Goal: Navigation & Orientation: Understand site structure

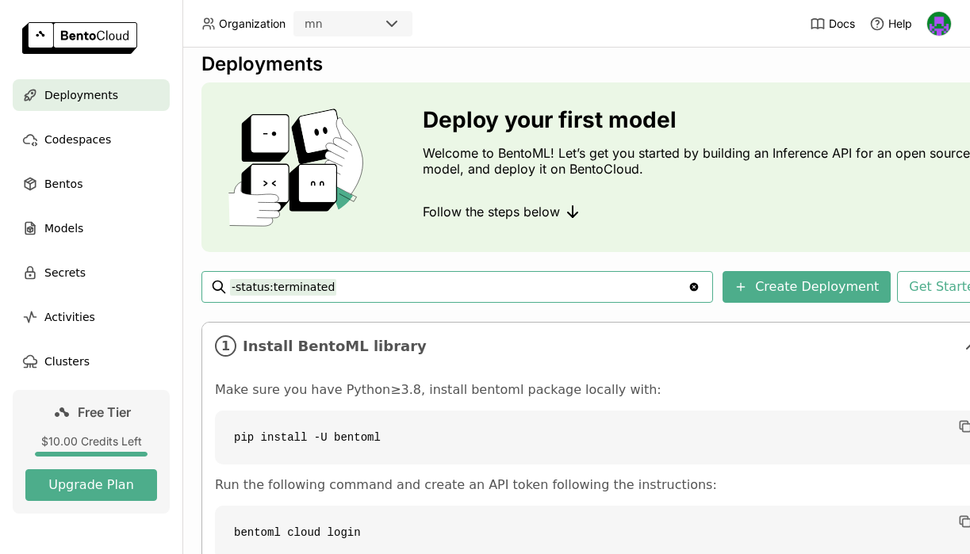
scroll to position [20, 0]
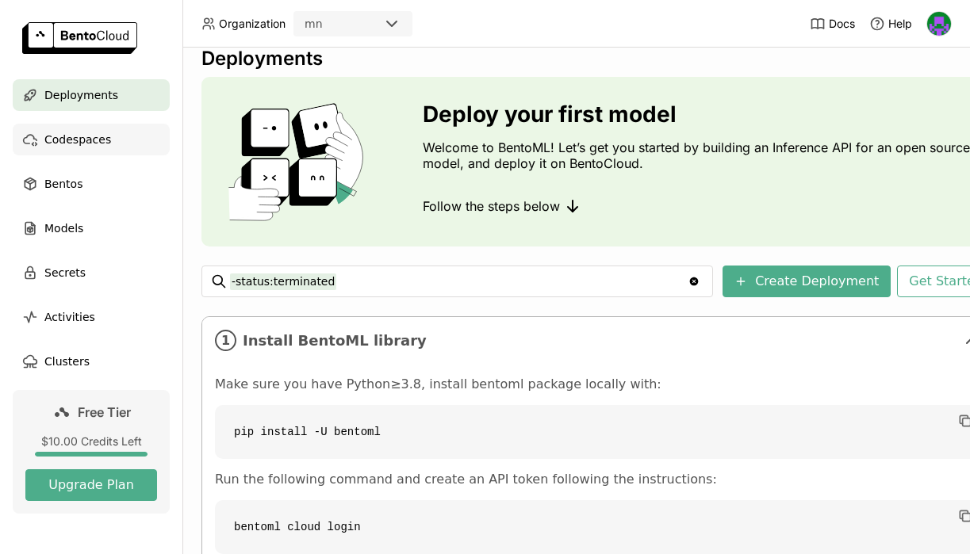
click at [108, 128] on div "Codespaces" at bounding box center [91, 140] width 157 height 32
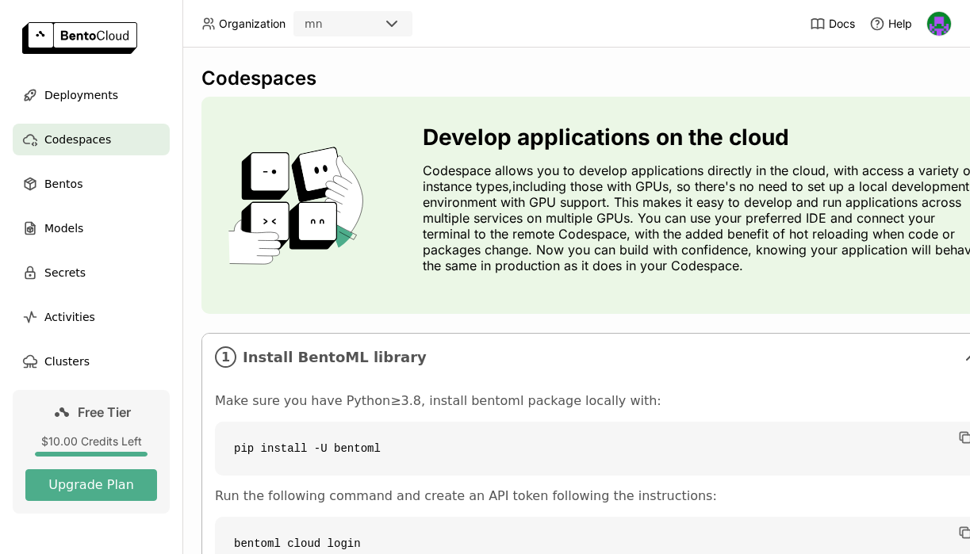
click at [114, 165] on ul "Deployments Codespaces Bentos Models Secrets Activities Clusters" at bounding box center [91, 228] width 182 height 298
click at [113, 206] on ul "Deployments Codespaces Bentos Models Secrets Activities Clusters" at bounding box center [91, 228] width 182 height 298
click at [102, 182] on div "Bentos" at bounding box center [91, 184] width 157 height 32
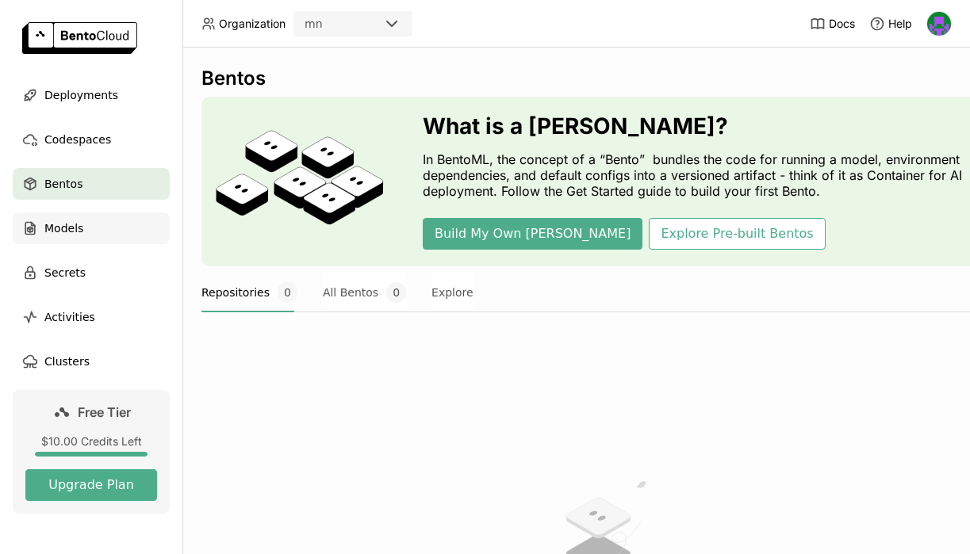
click at [117, 232] on div "Models" at bounding box center [91, 229] width 157 height 32
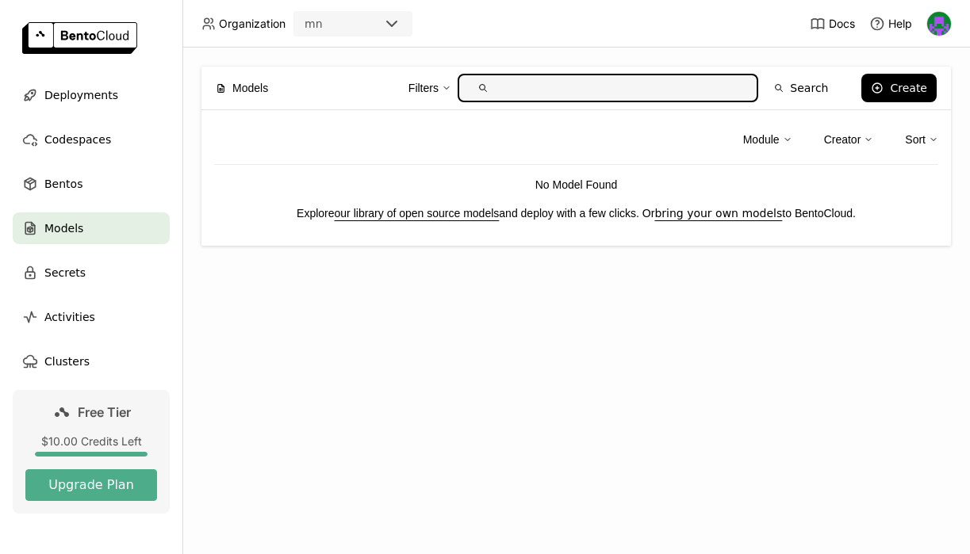
click at [451, 212] on link "our library of open source models" at bounding box center [417, 213] width 165 height 13
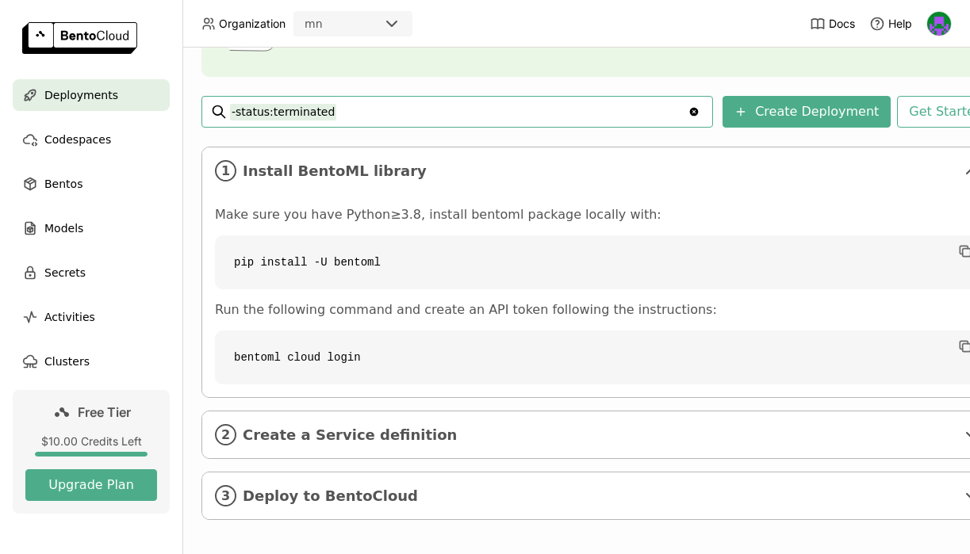
scroll to position [186, 0]
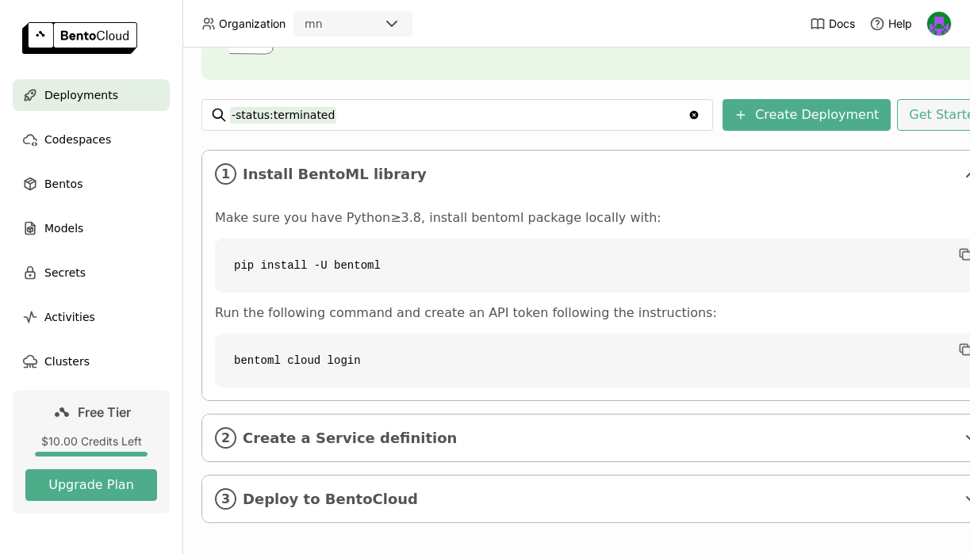
click at [928, 117] on button "Get Started" at bounding box center [946, 115] width 98 height 32
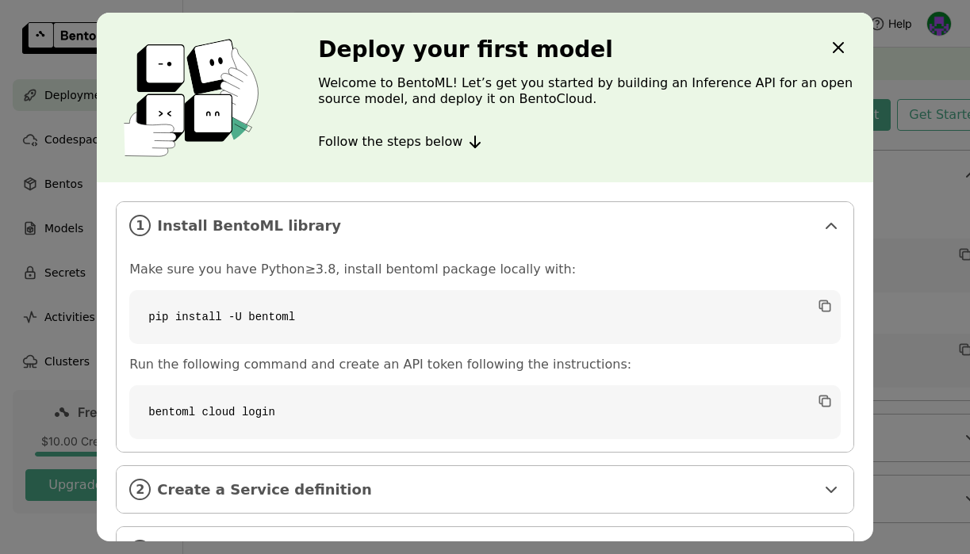
scroll to position [52, 0]
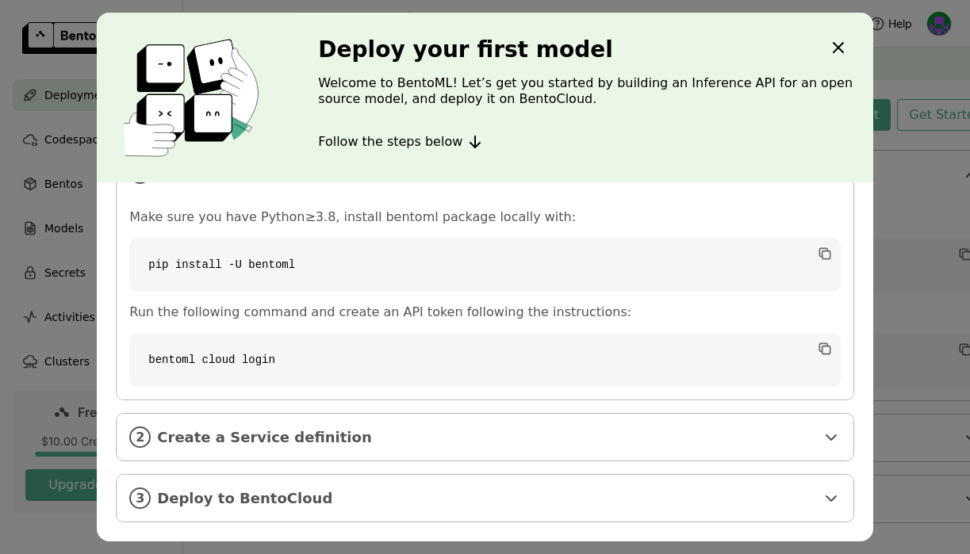
click at [832, 45] on icon "Close" at bounding box center [838, 47] width 19 height 19
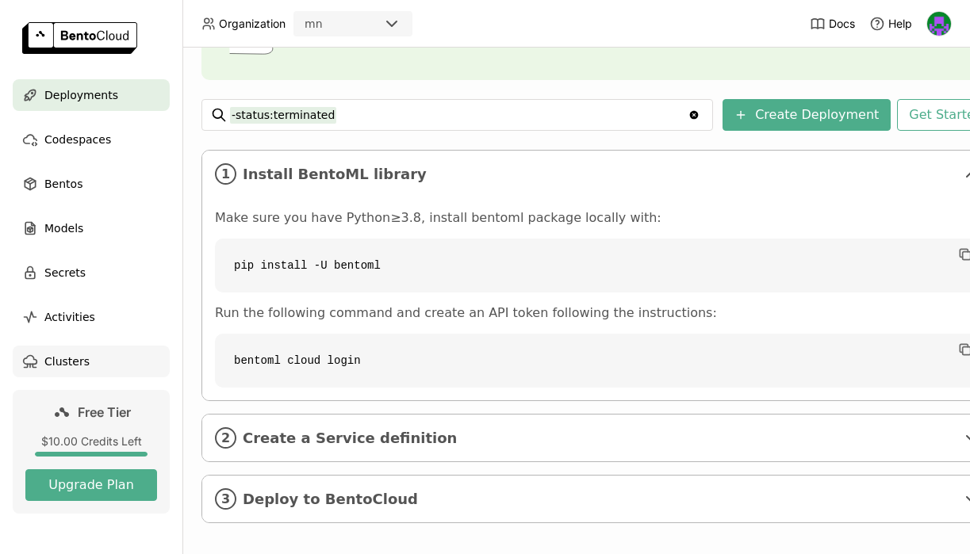
click at [102, 355] on div "Clusters" at bounding box center [91, 362] width 157 height 32
